Goal: Task Accomplishment & Management: Complete application form

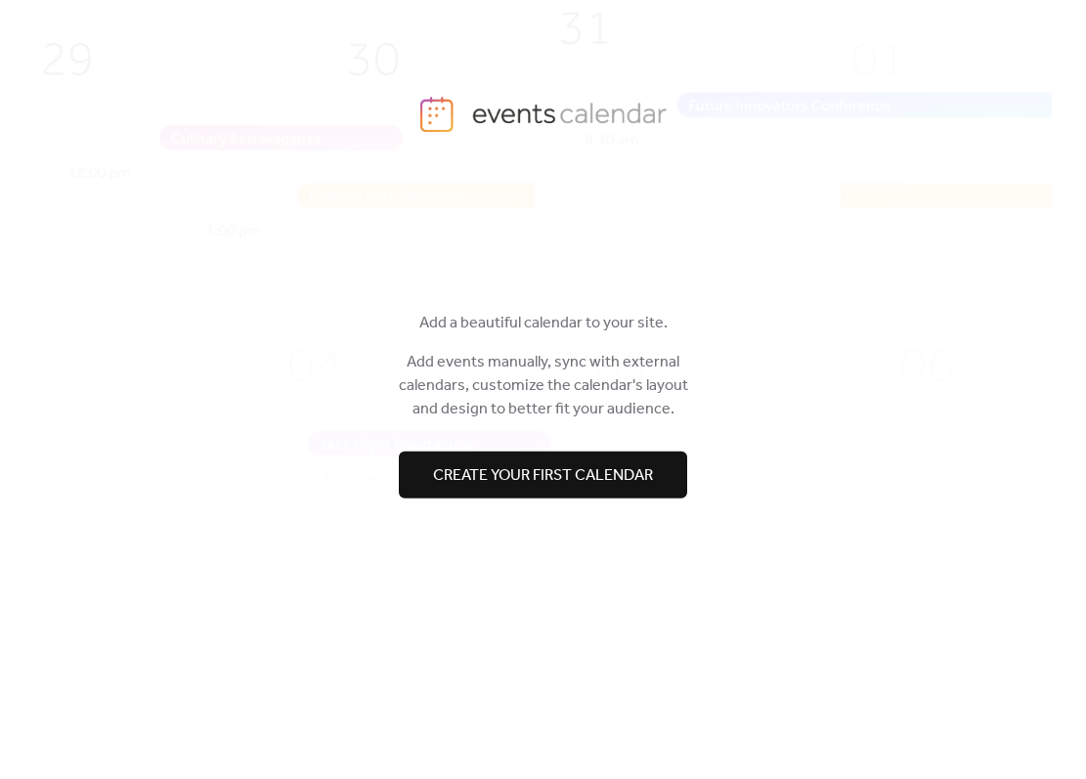
click at [551, 470] on span "Create your first calendar" at bounding box center [543, 475] width 220 height 23
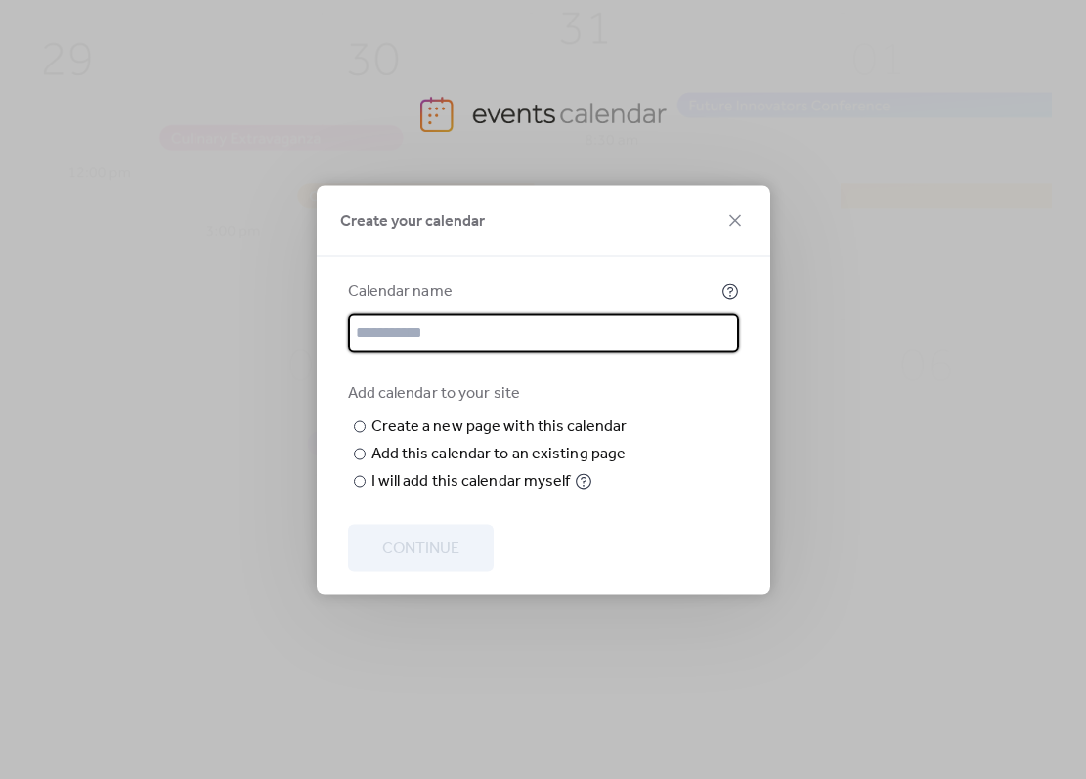
click at [383, 313] on input "text" at bounding box center [543, 332] width 391 height 39
type input "*******"
click at [0, 0] on input "text" at bounding box center [0, 0] width 0 height 0
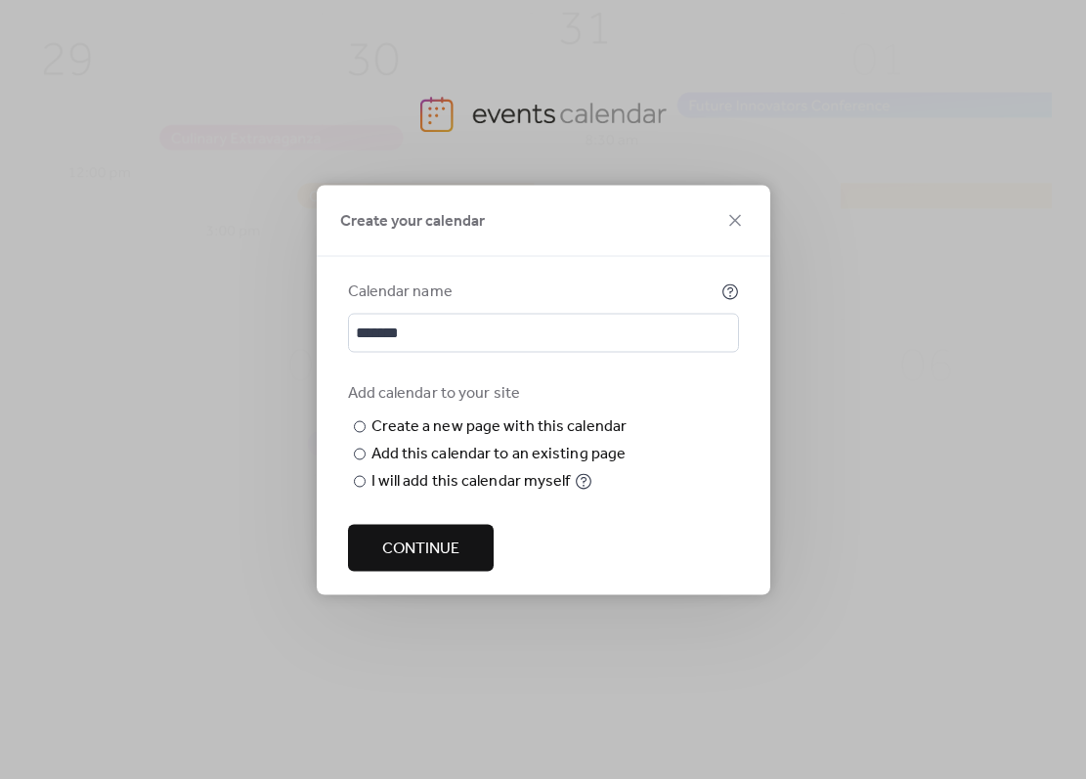
type input "*******"
click at [417, 560] on span "Continue" at bounding box center [420, 548] width 77 height 23
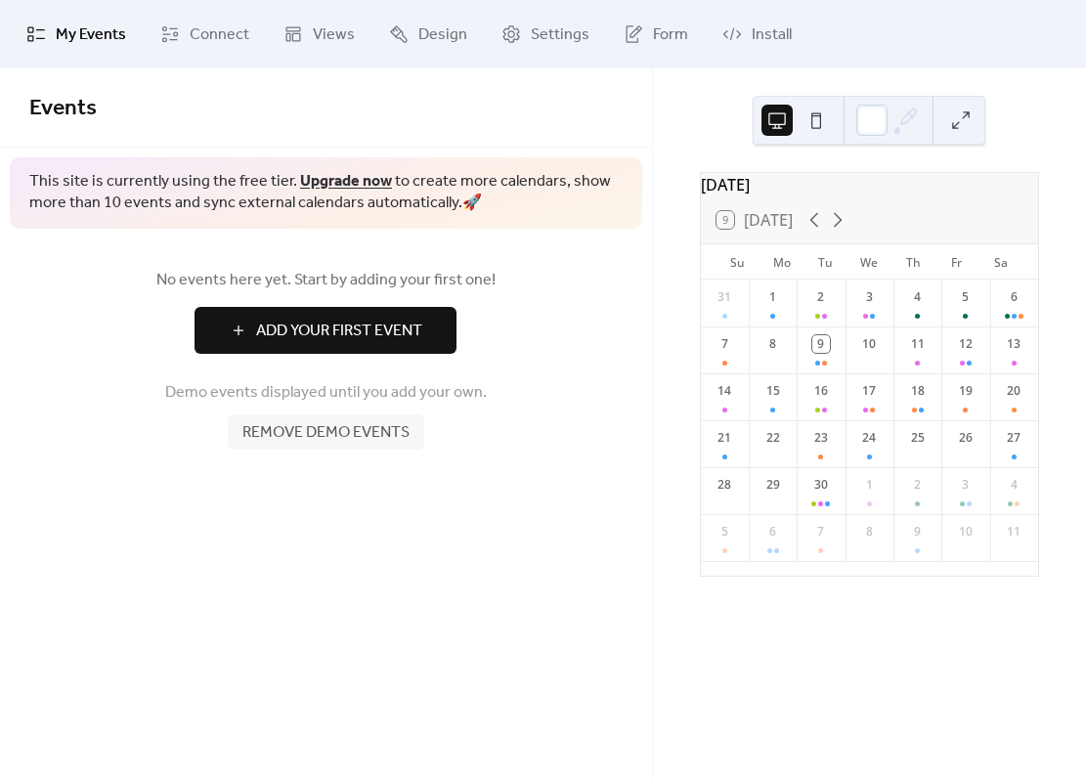
click at [873, 323] on div "3" at bounding box center [870, 303] width 48 height 47
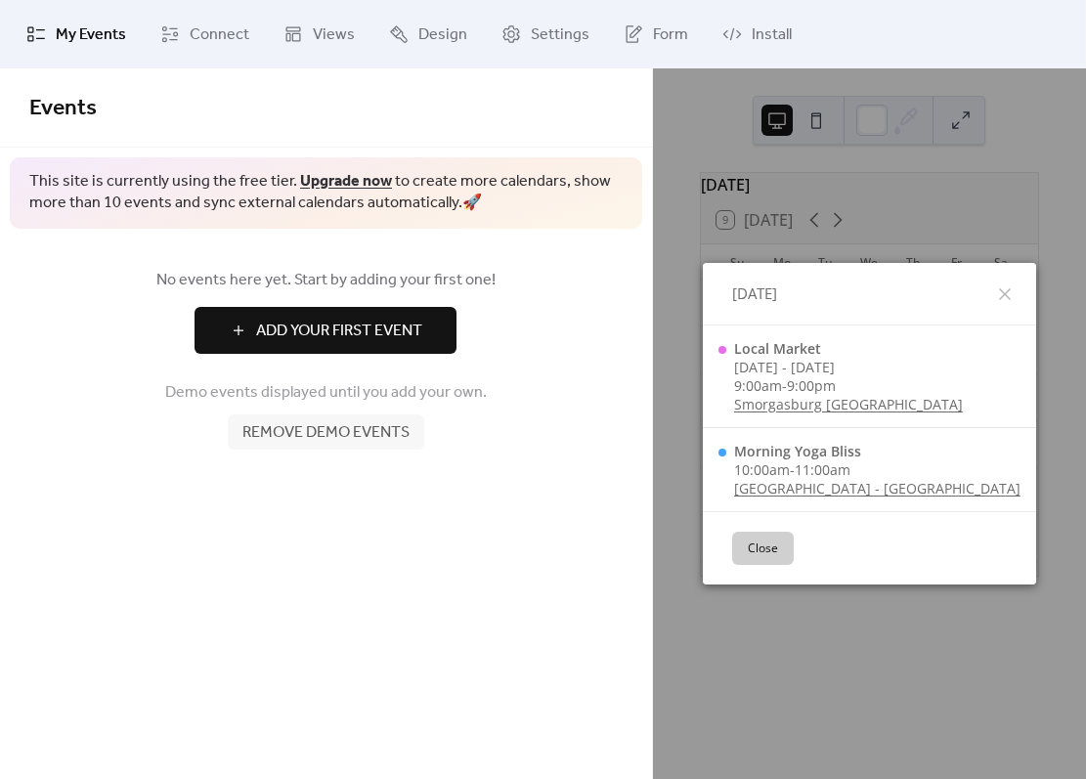
click at [993, 289] on icon at bounding box center [1004, 294] width 23 height 23
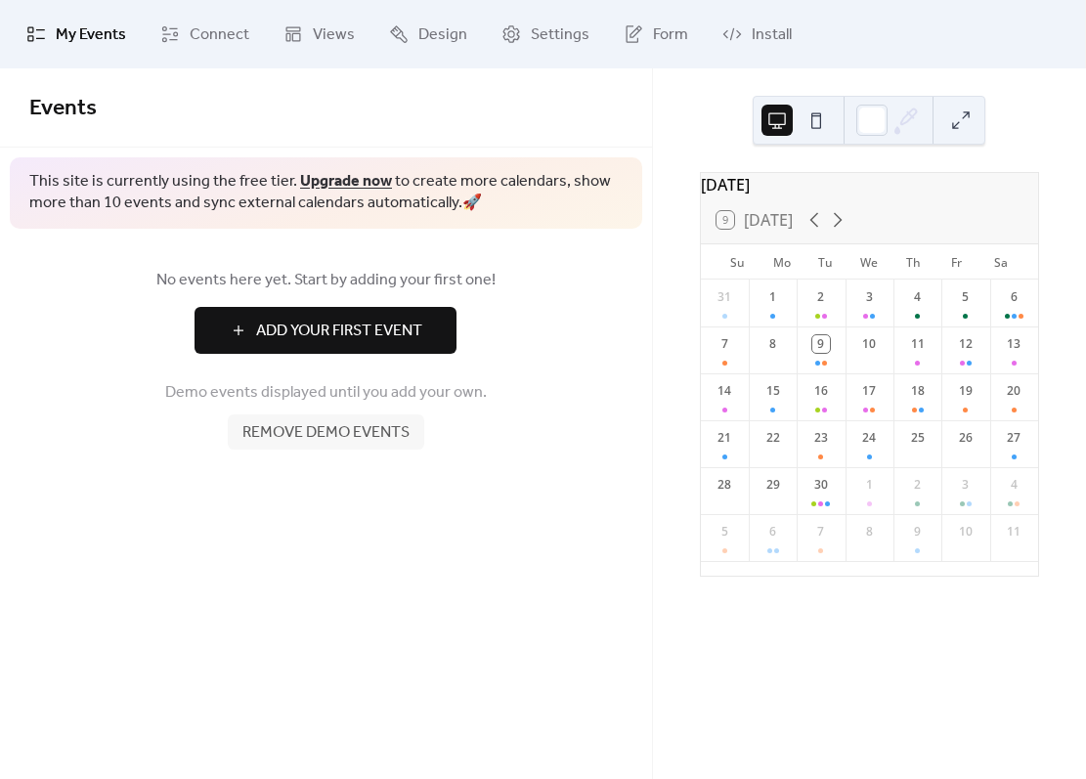
click at [319, 435] on span "Remove demo events" at bounding box center [325, 432] width 167 height 23
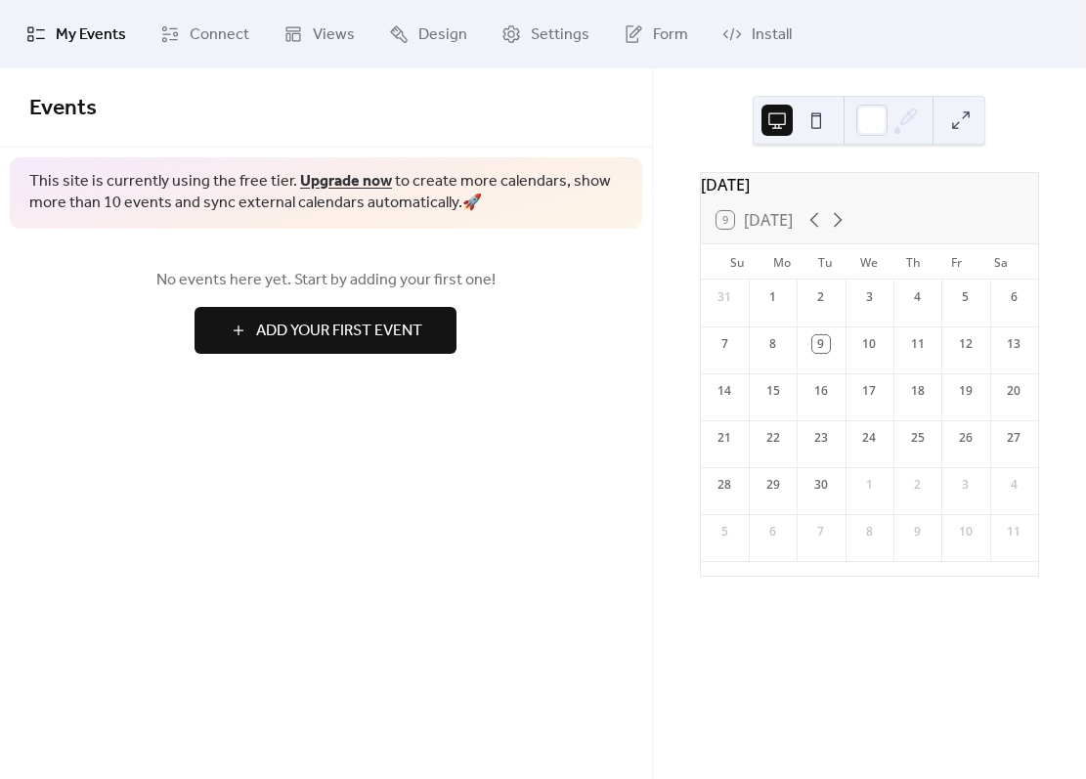
click at [304, 35] on link "Views" at bounding box center [319, 34] width 101 height 53
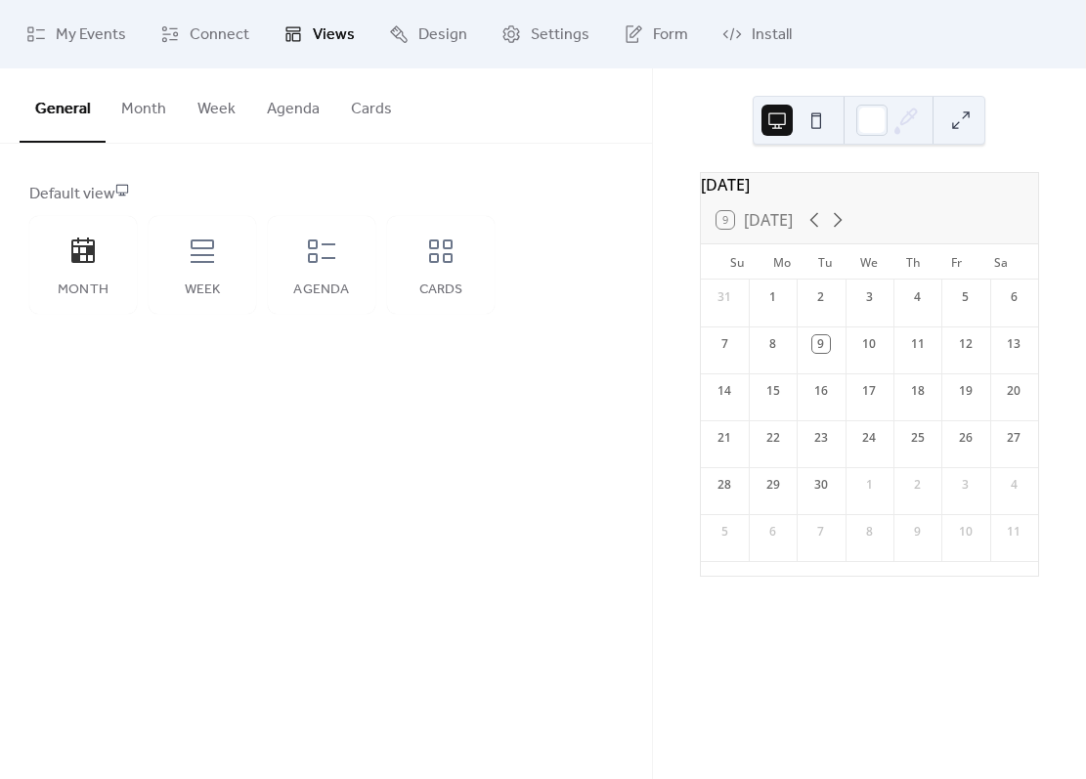
click at [437, 266] on icon at bounding box center [440, 251] width 31 height 31
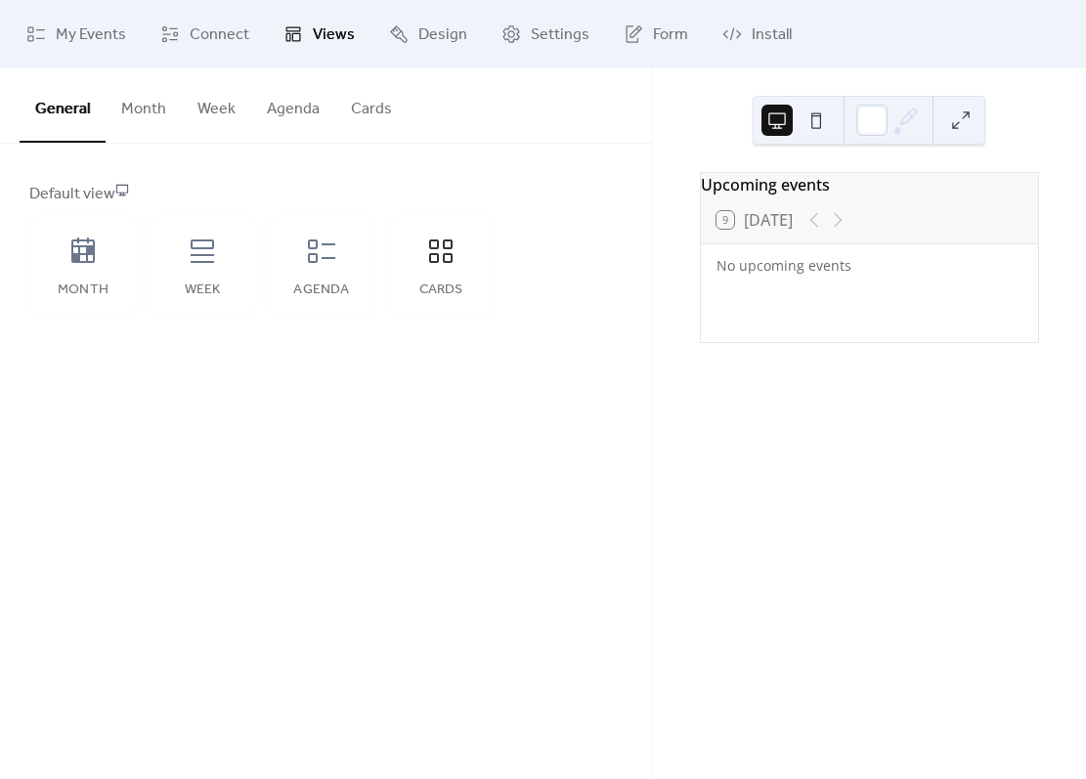
click at [330, 261] on icon at bounding box center [321, 251] width 31 height 31
click at [413, 36] on link "Design" at bounding box center [428, 34] width 108 height 53
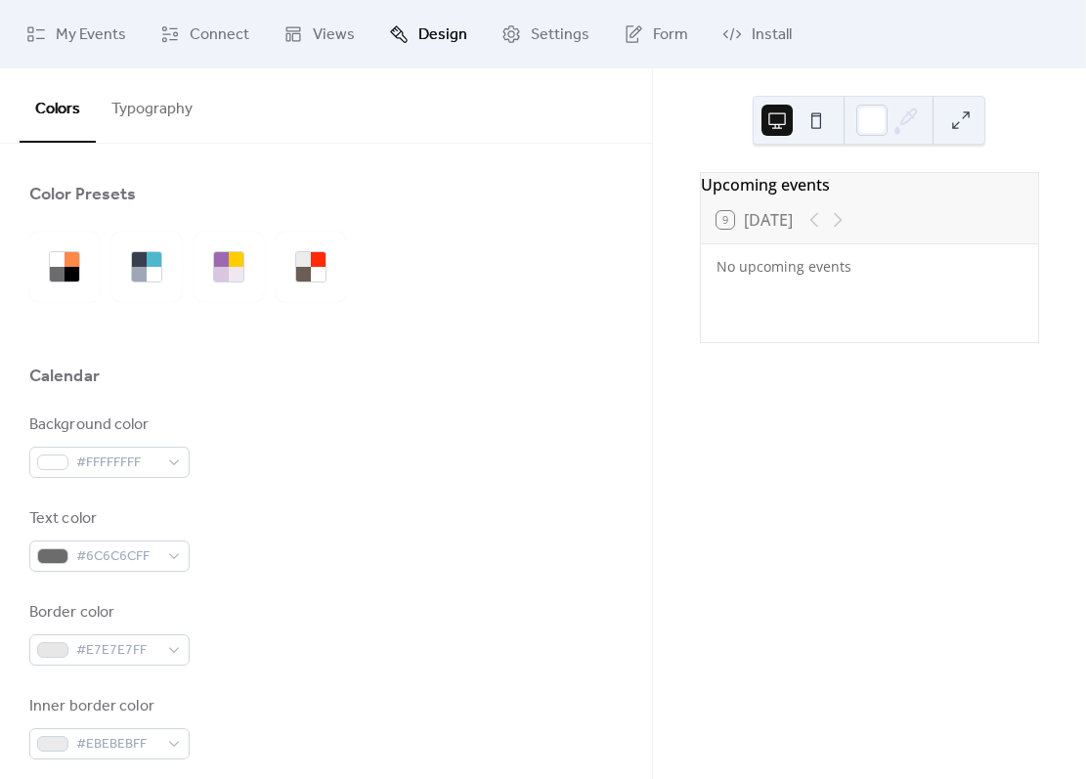
click at [155, 116] on button "Typography" at bounding box center [152, 104] width 112 height 72
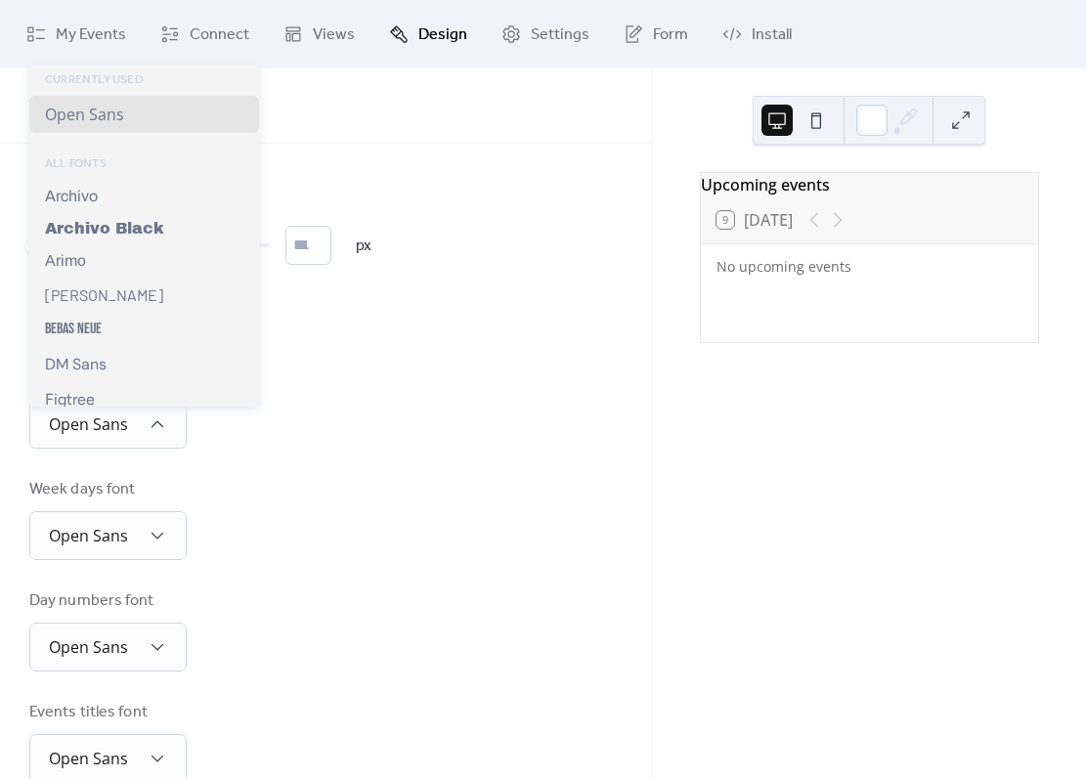
click at [331, 444] on div "Header font Open Sans" at bounding box center [325, 408] width 593 height 82
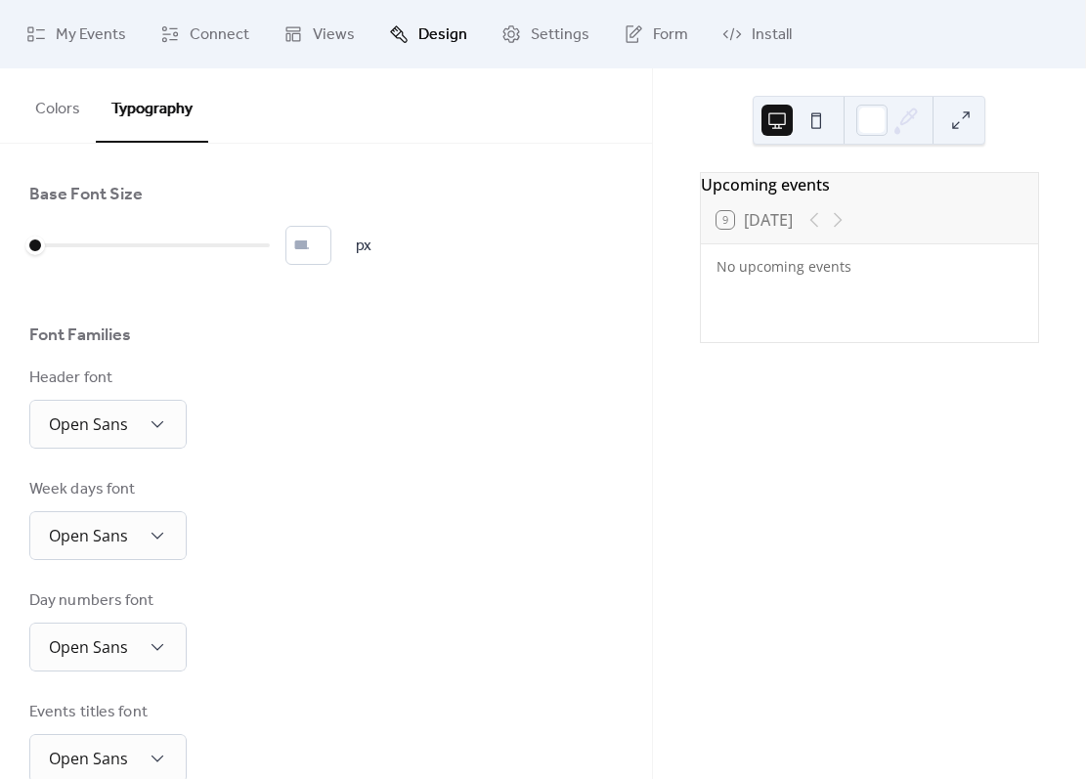
click at [815, 121] on button at bounding box center [816, 120] width 31 height 31
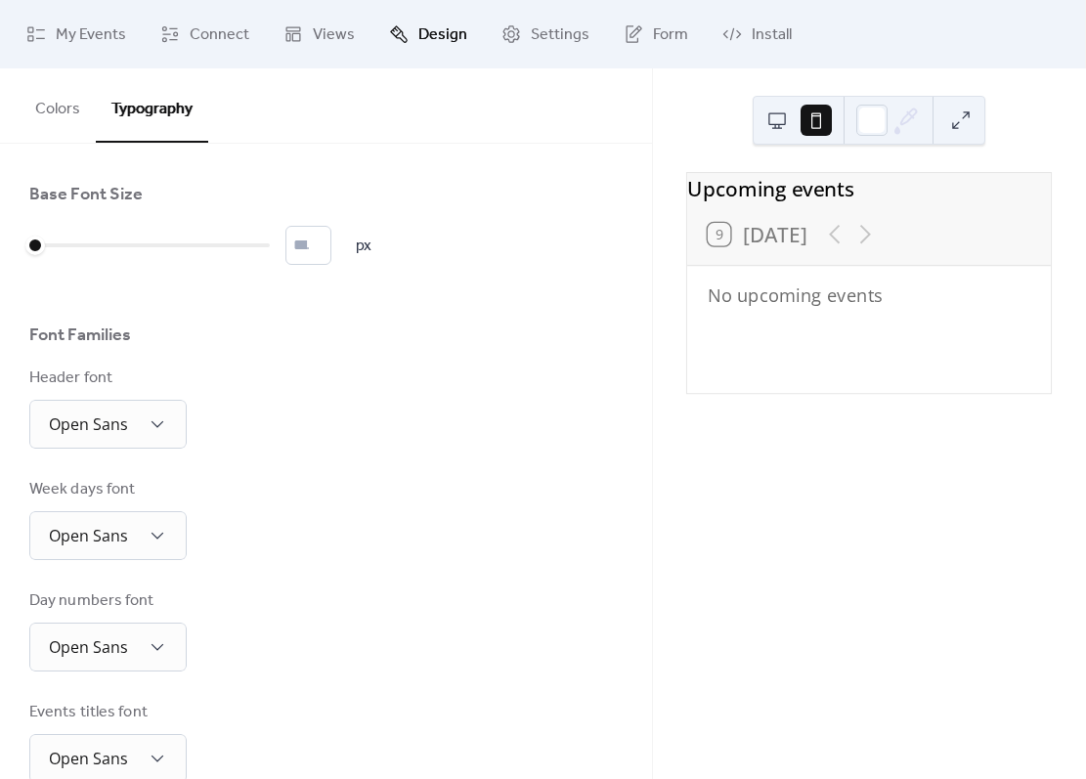
click at [545, 38] on span "Settings" at bounding box center [560, 34] width 59 height 23
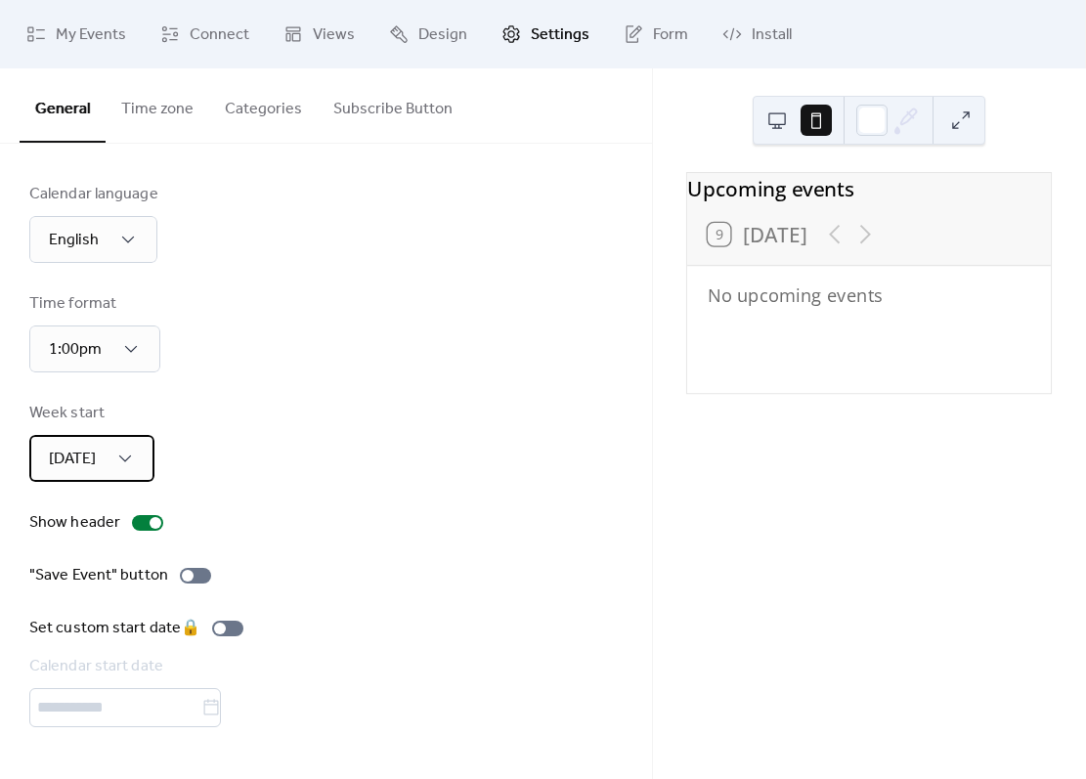
click at [120, 473] on div "[DATE]" at bounding box center [91, 458] width 125 height 47
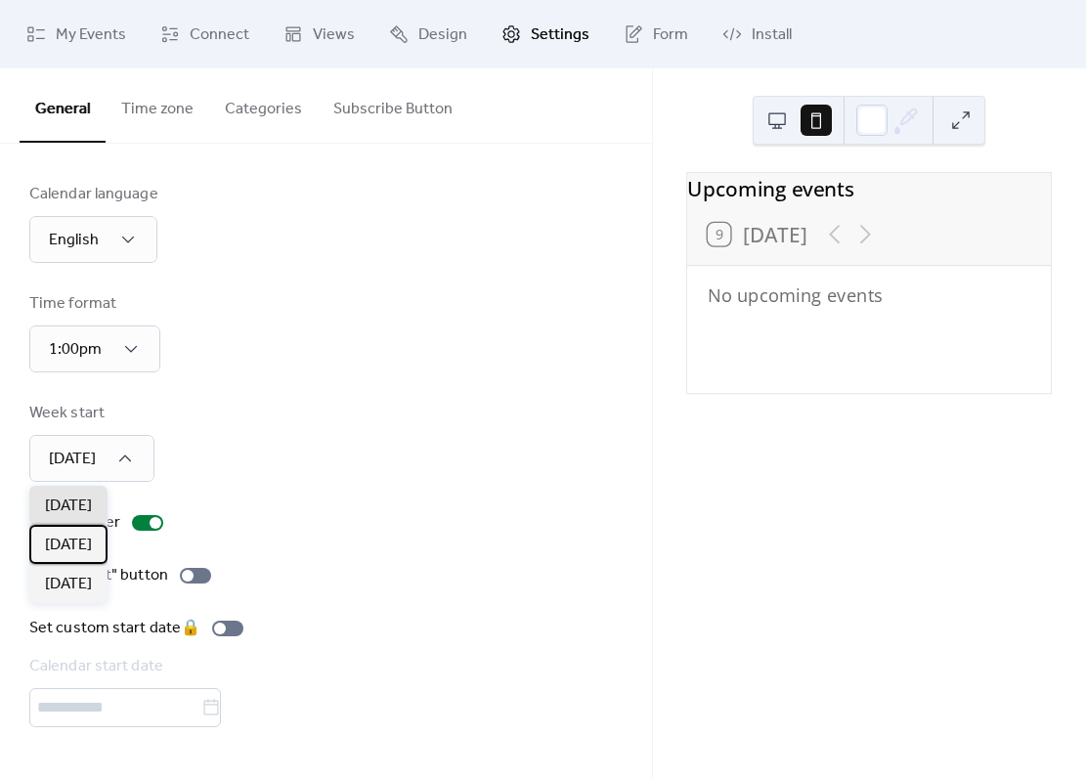
click at [92, 542] on span "[DATE]" at bounding box center [68, 545] width 47 height 23
click at [198, 575] on div at bounding box center [195, 576] width 31 height 16
click at [160, 107] on button "Time zone" at bounding box center [158, 104] width 104 height 72
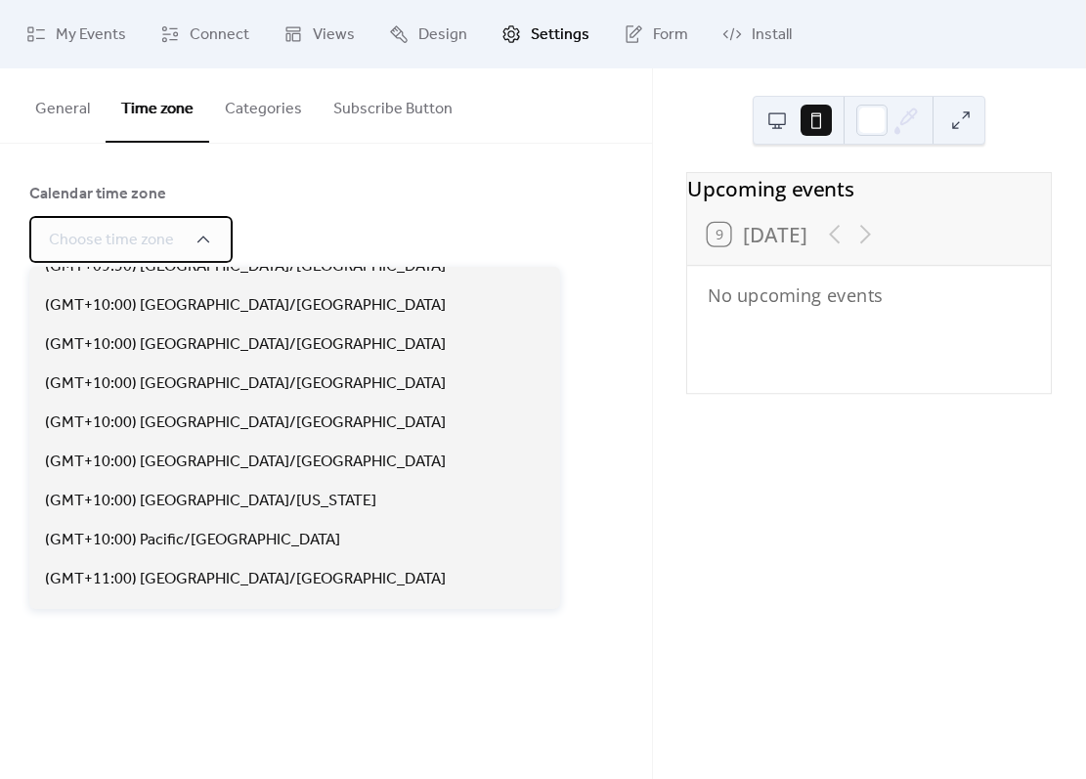
scroll to position [8696, 0]
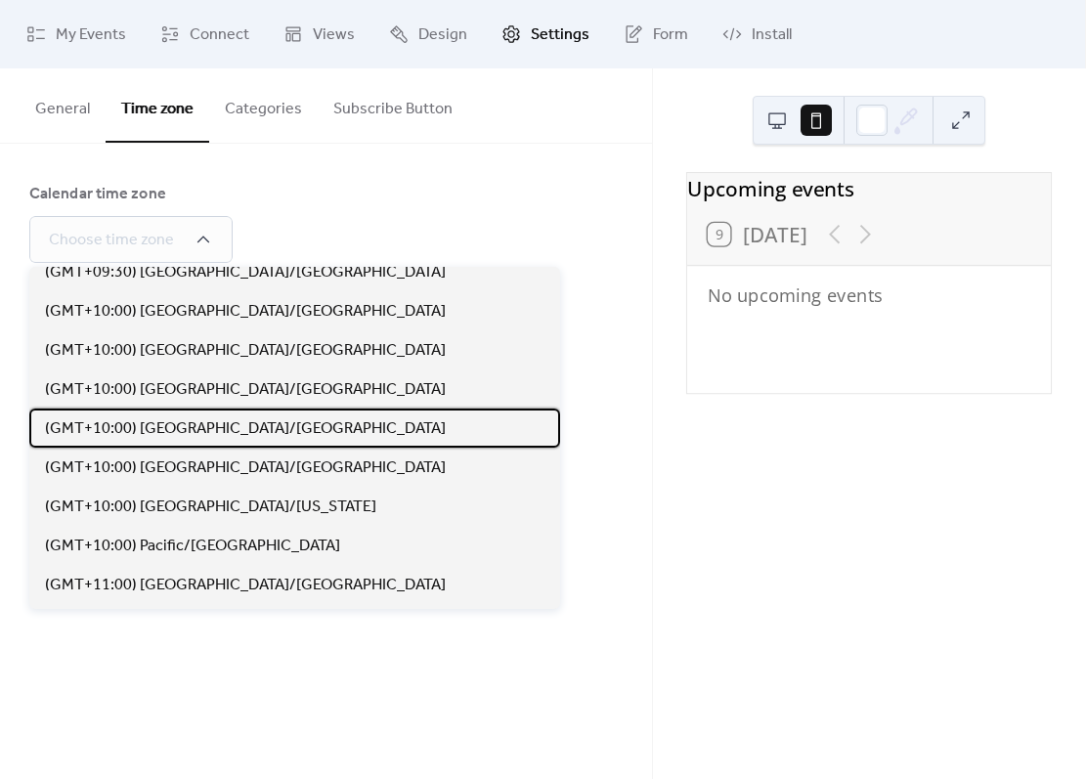
click at [250, 435] on span "(GMT+10:00) [GEOGRAPHIC_DATA]/[GEOGRAPHIC_DATA]" at bounding box center [245, 428] width 401 height 23
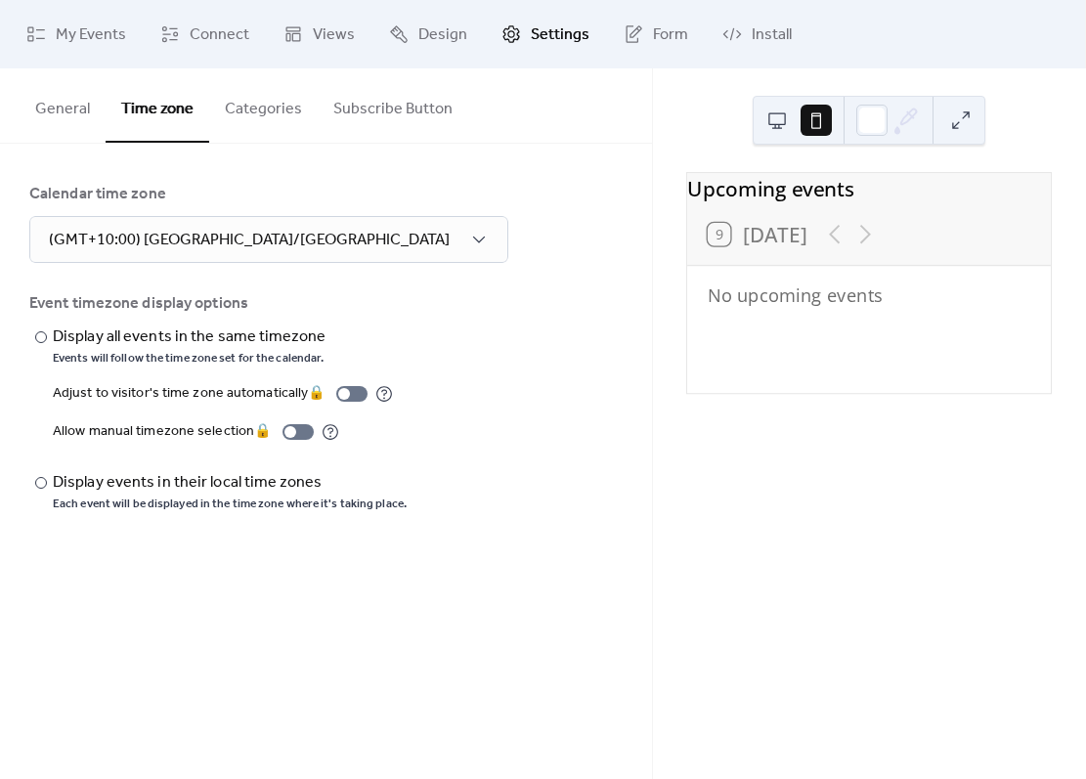
click at [250, 106] on button "Categories" at bounding box center [263, 104] width 109 height 72
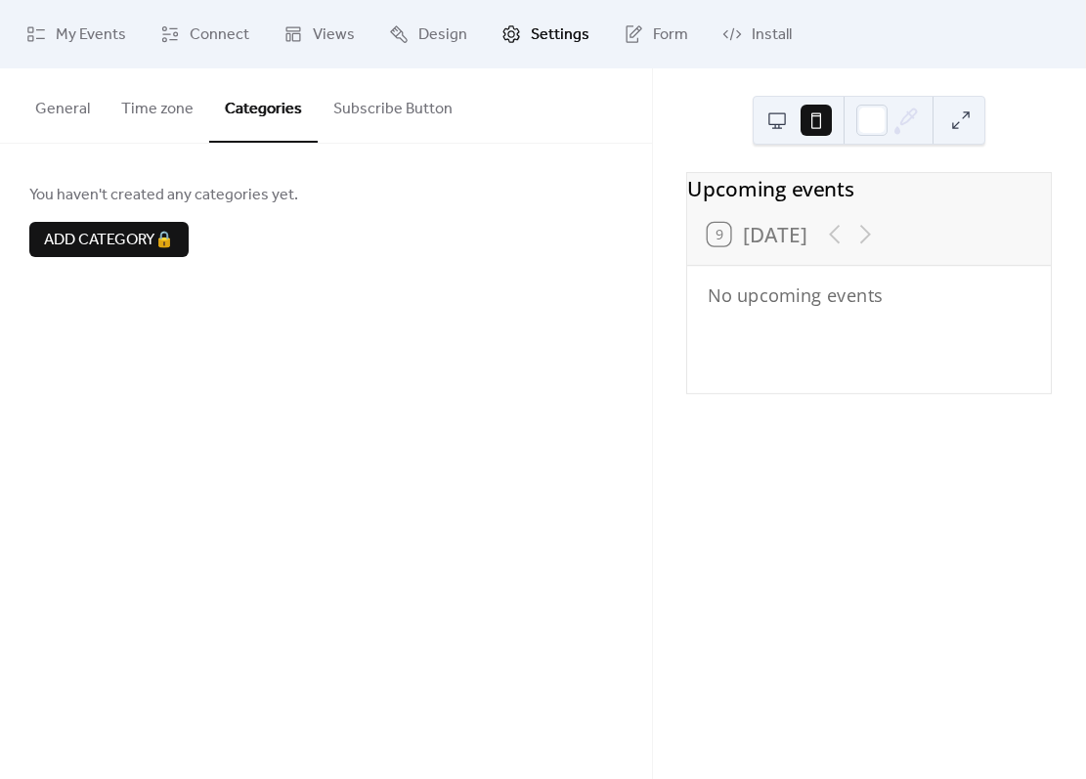
click at [403, 107] on button "Subscribe Button" at bounding box center [393, 104] width 151 height 72
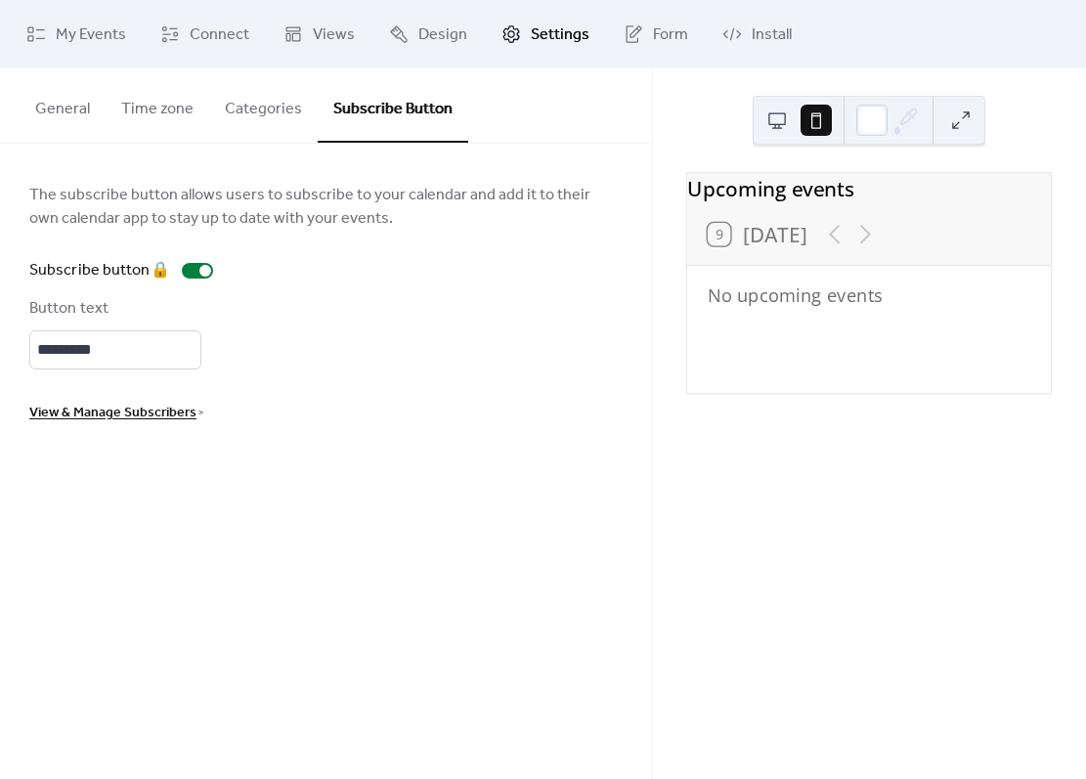
click at [65, 102] on button "General" at bounding box center [63, 104] width 86 height 72
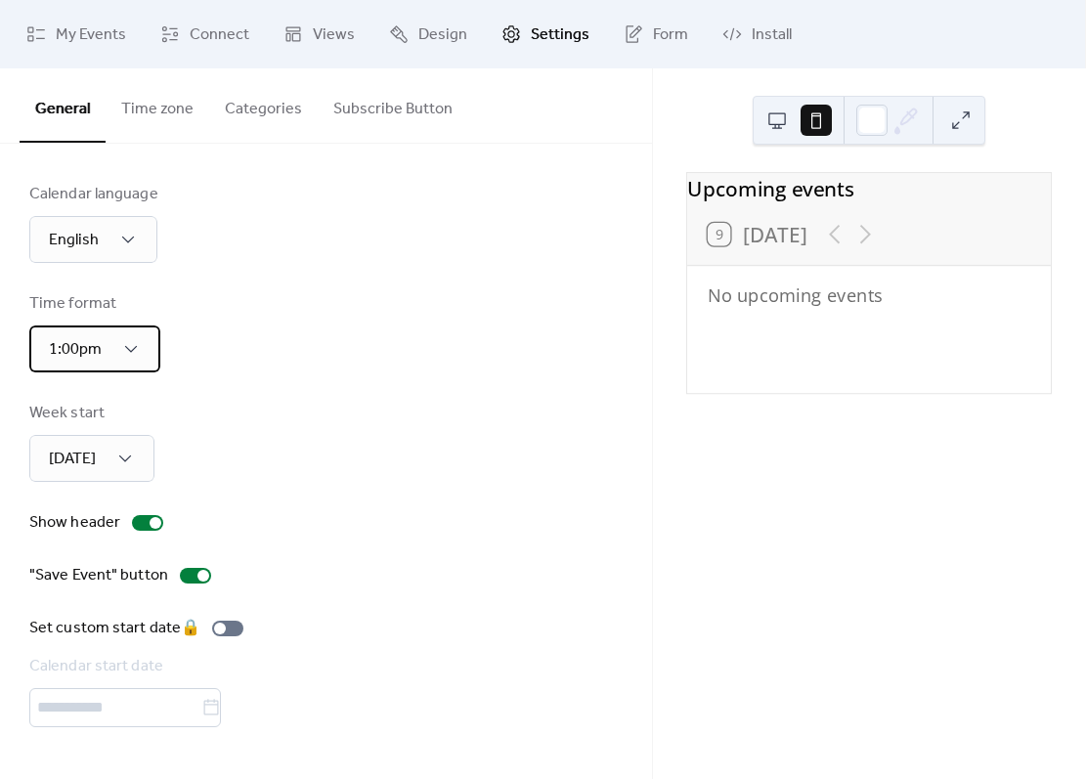
click at [122, 366] on div "1:00pm" at bounding box center [94, 349] width 131 height 47
click at [113, 349] on div "1:00pm" at bounding box center [94, 349] width 131 height 47
click at [85, 45] on span "My Events" at bounding box center [91, 34] width 70 height 23
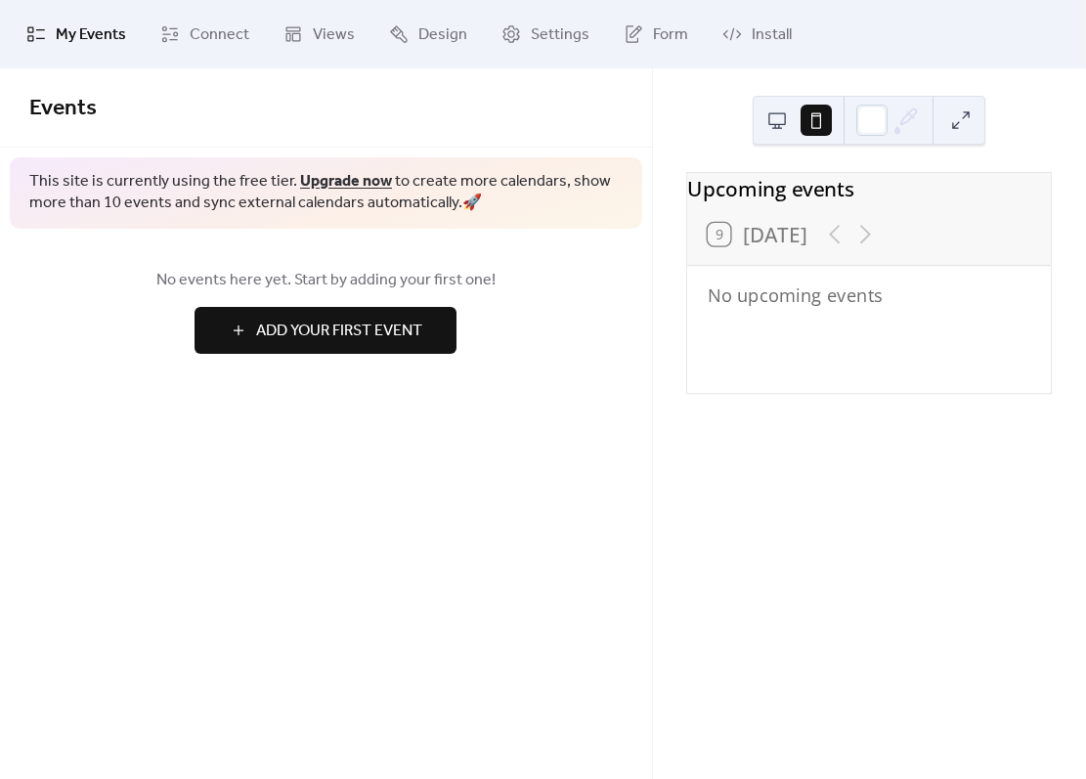
click at [326, 322] on span "Add Your First Event" at bounding box center [339, 331] width 166 height 23
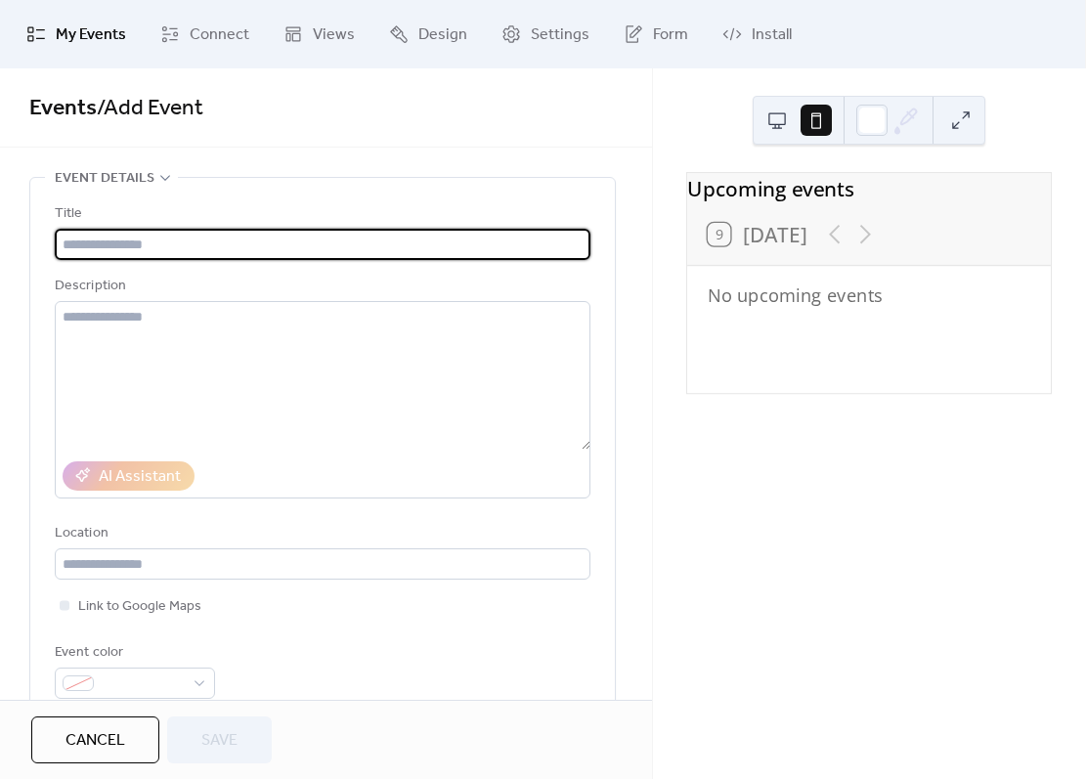
click at [99, 242] on input "text" at bounding box center [323, 244] width 536 height 31
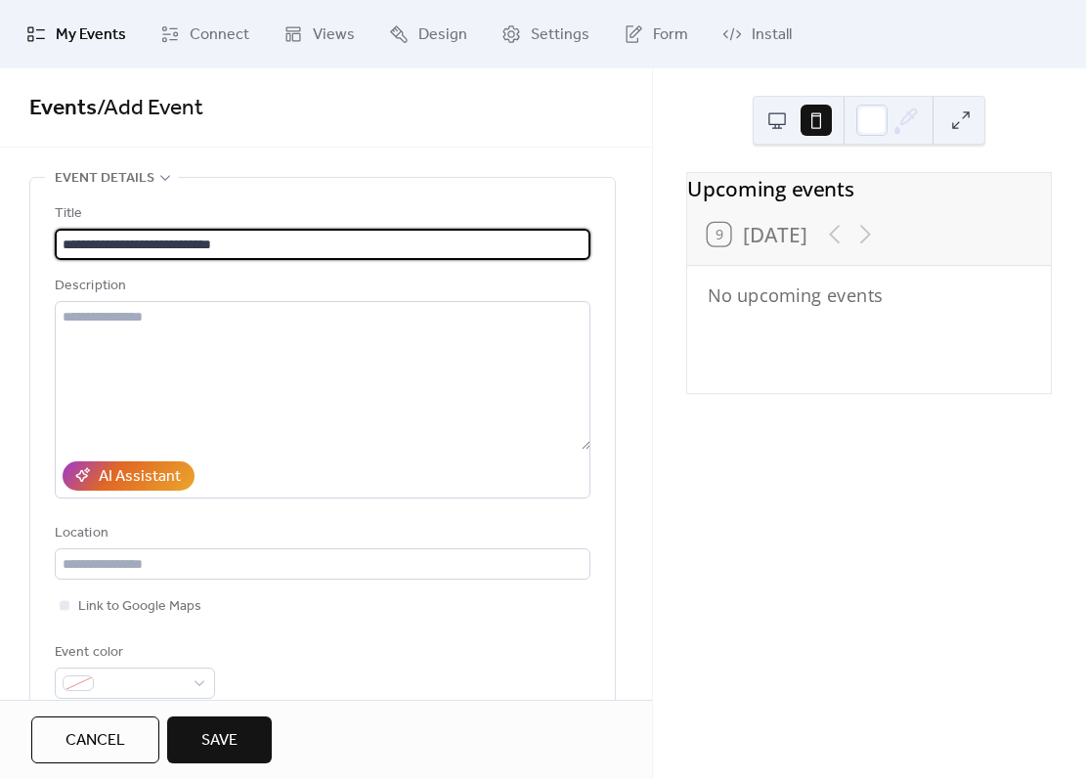
type input "**********"
click at [151, 482] on div "AI Assistant" at bounding box center [140, 476] width 82 height 23
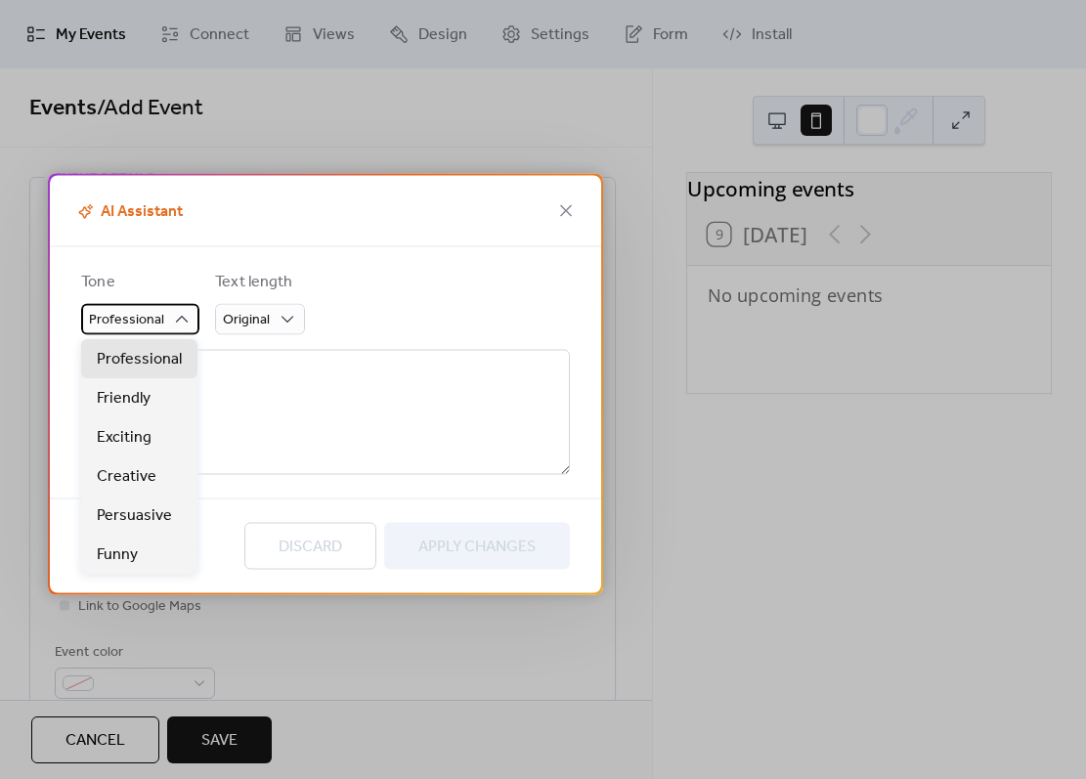
type textarea "**********"
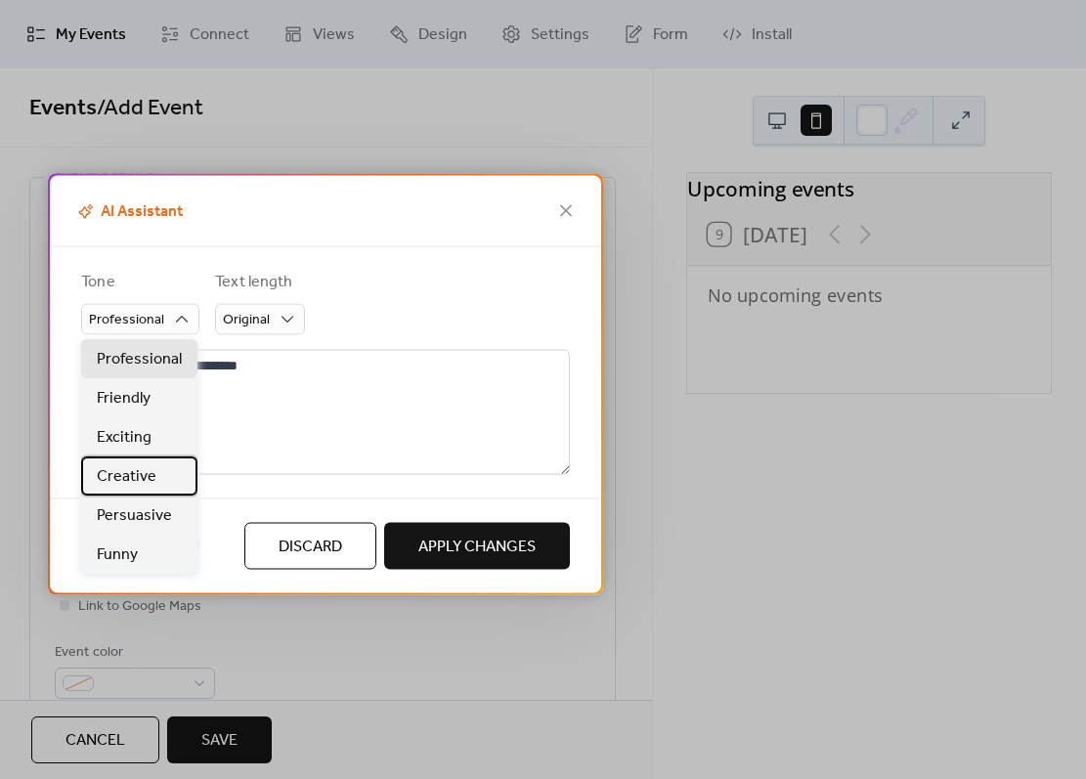
click at [146, 474] on span "Creative" at bounding box center [127, 476] width 60 height 23
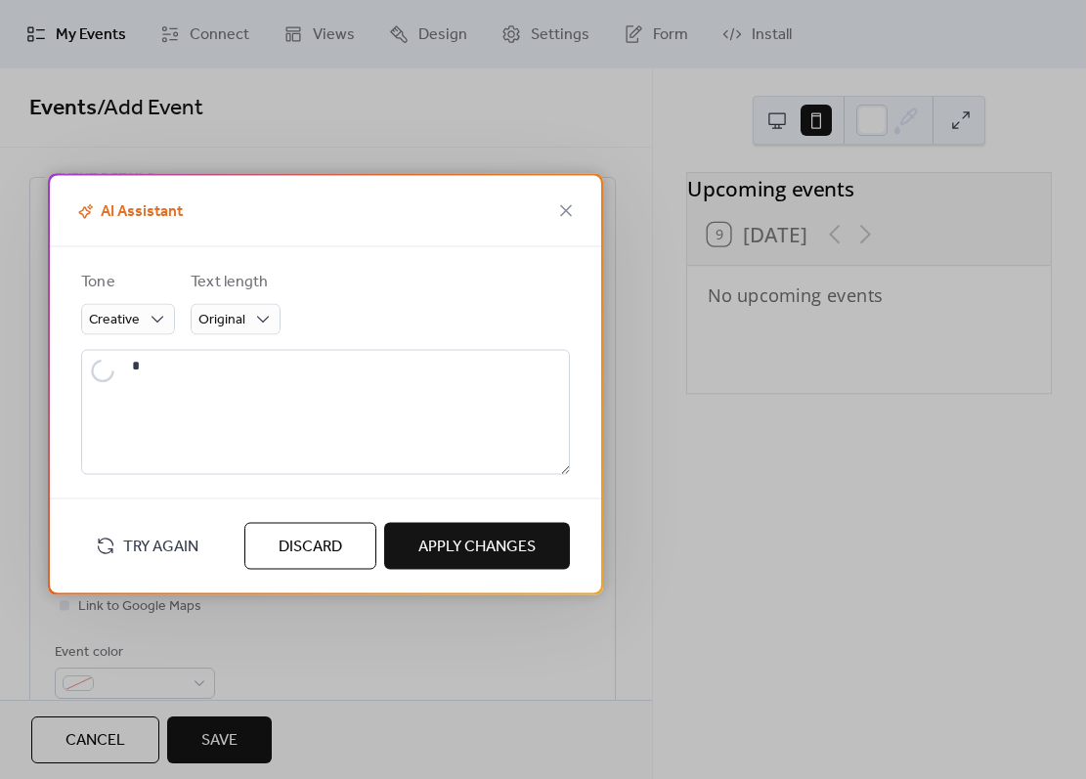
type textarea "**********"
click at [288, 547] on span "Discard" at bounding box center [311, 547] width 64 height 23
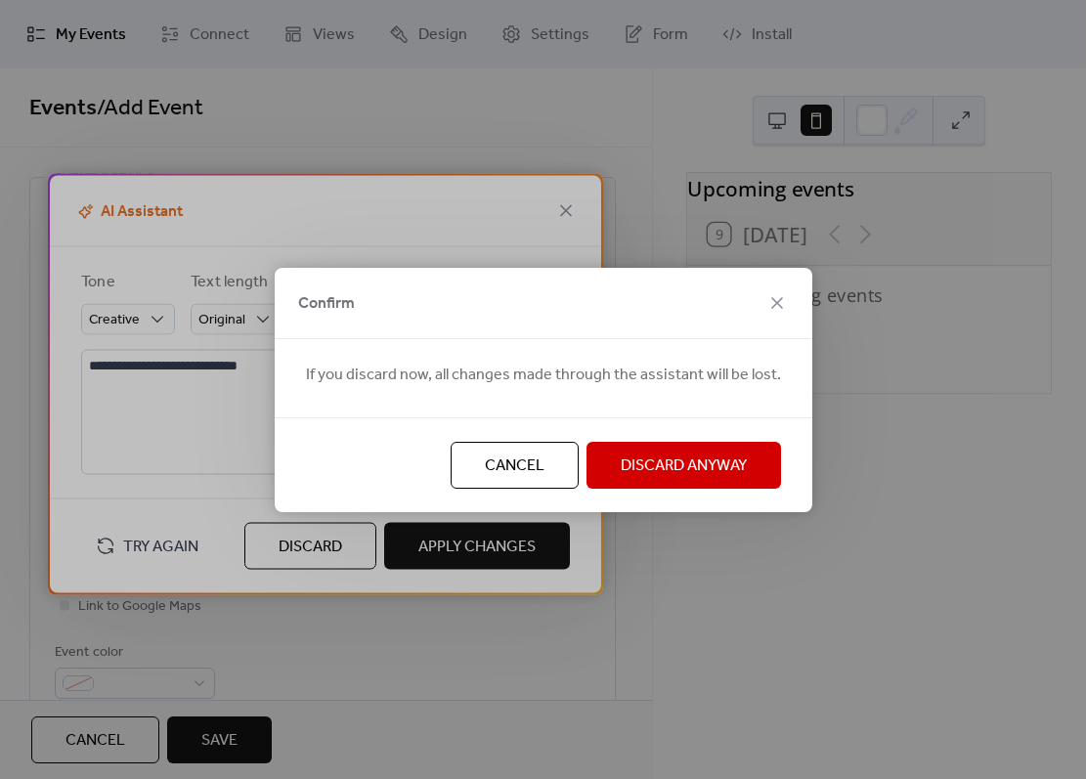
click at [672, 463] on span "Discard Anyway" at bounding box center [684, 466] width 126 height 23
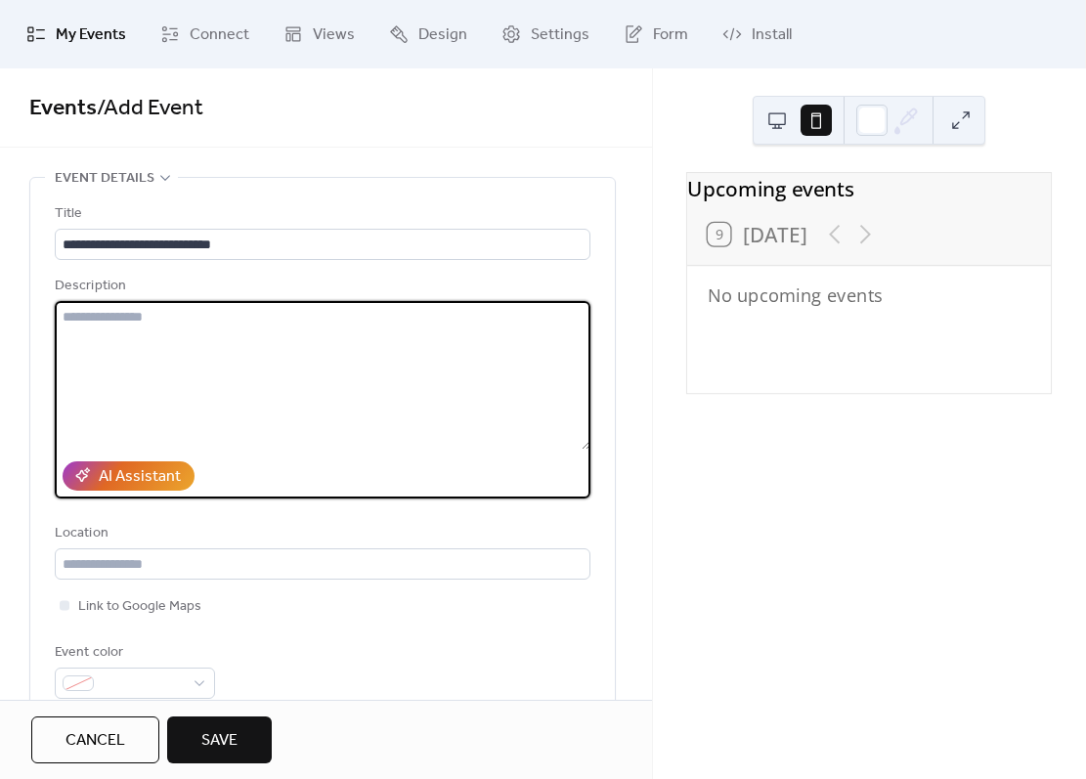
click at [83, 338] on textarea at bounding box center [323, 375] width 536 height 149
